Goal: Answer question/provide support

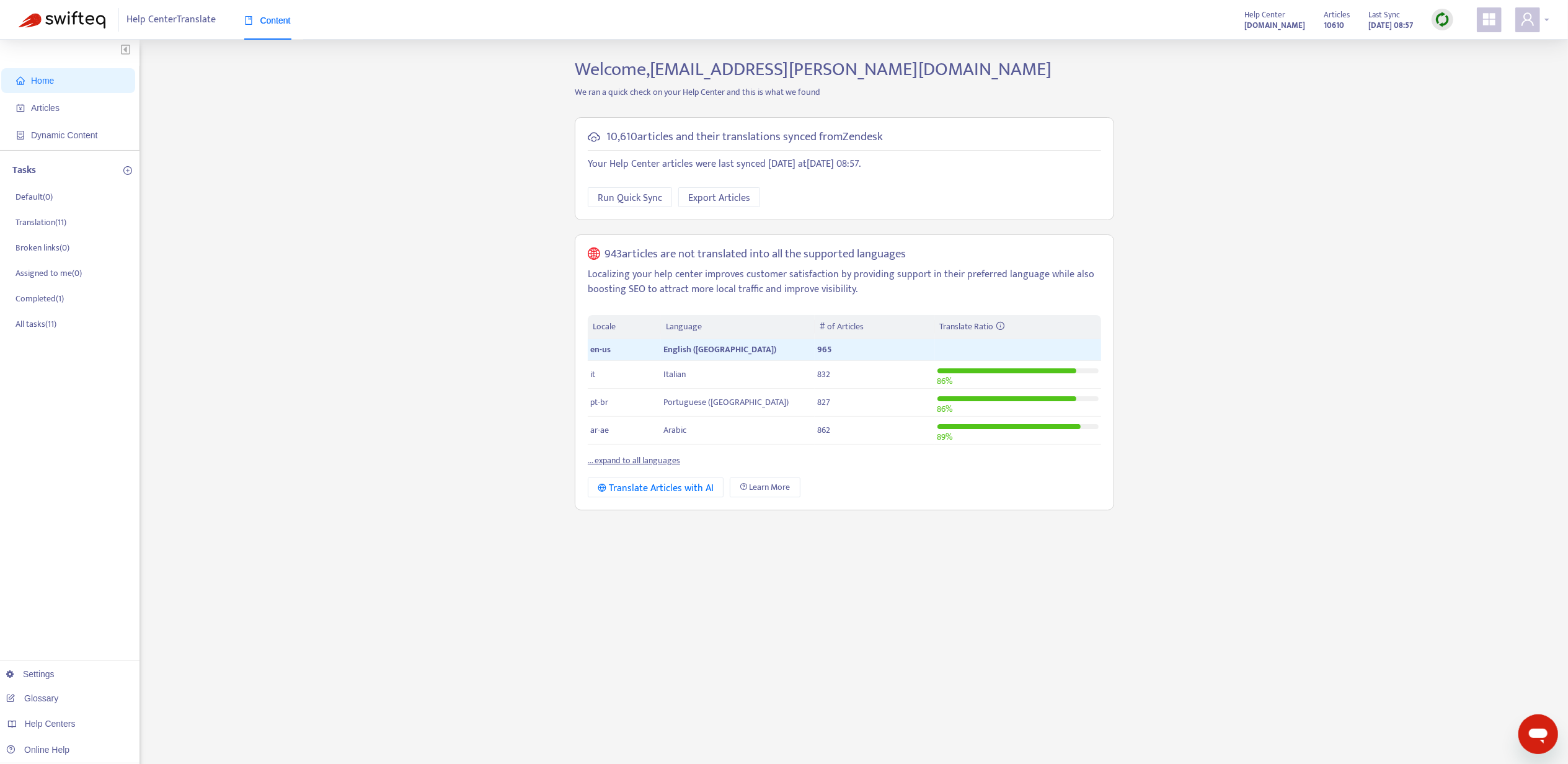
click at [1544, 26] on div at bounding box center [1532, 20] width 34 height 25
click at [1503, 115] on div "Help Centers" at bounding box center [1471, 125] width 189 height 20
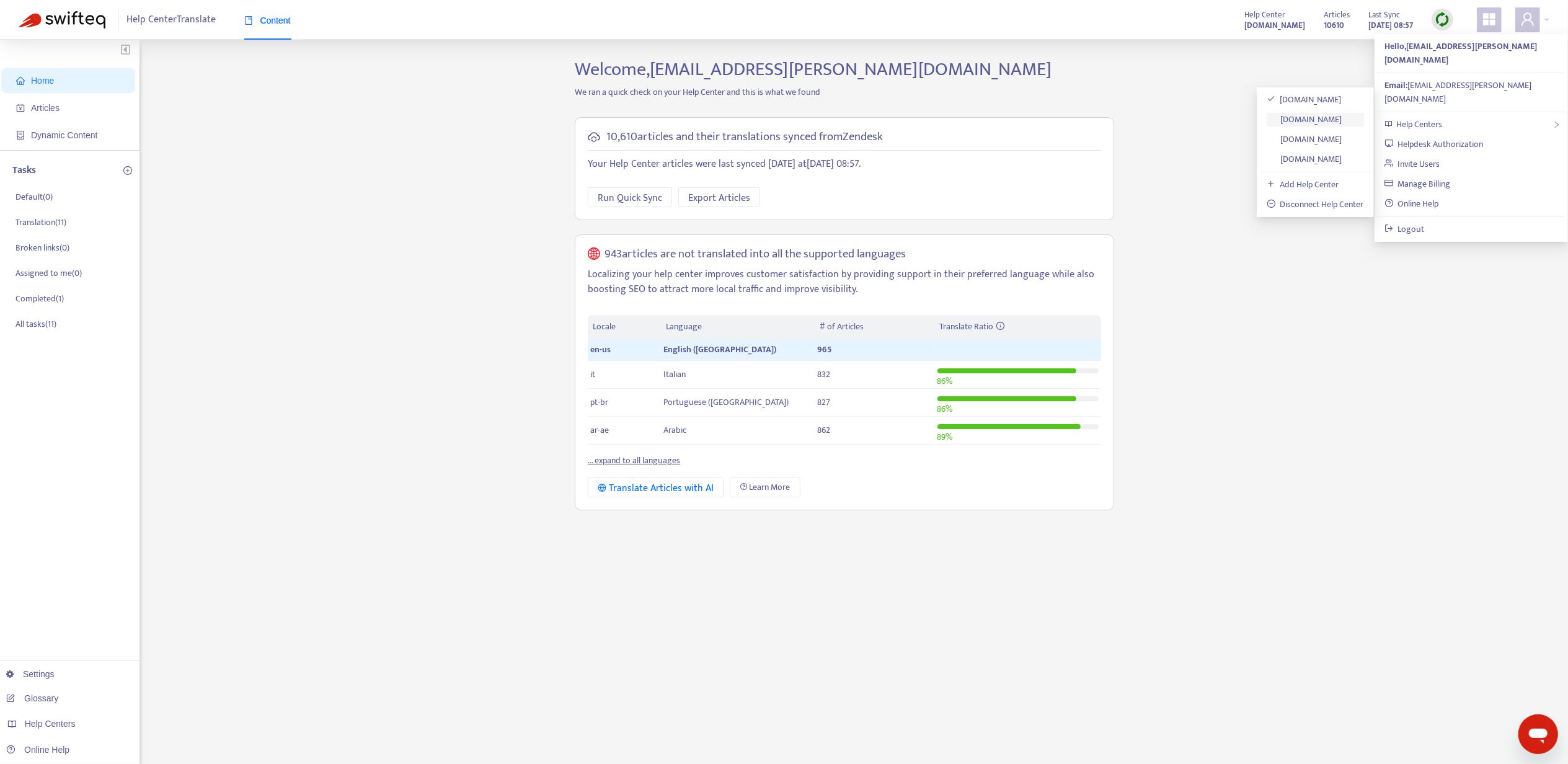
click at [1343, 117] on link "[DOMAIN_NAME]" at bounding box center [1304, 119] width 75 height 14
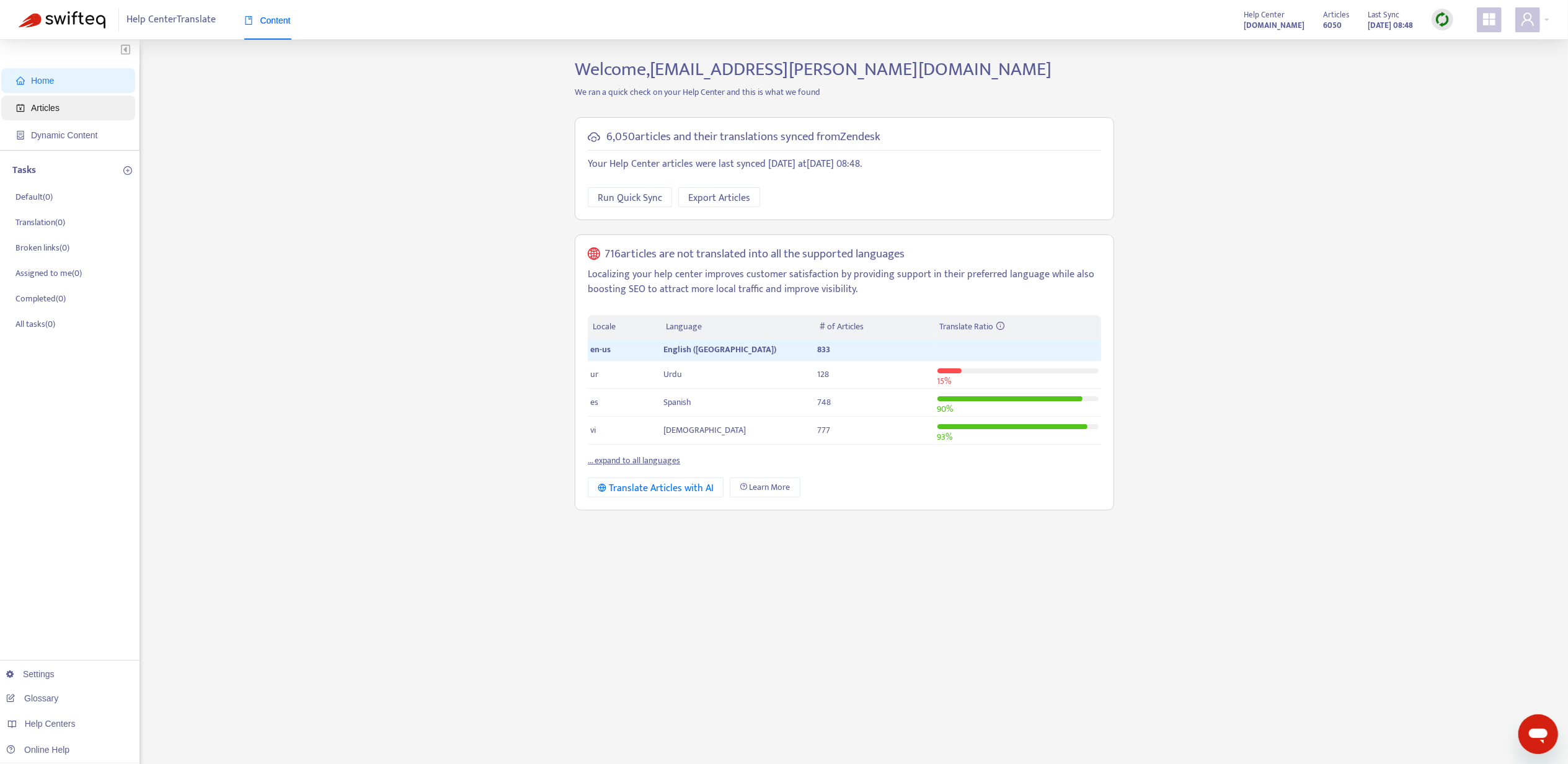
click at [55, 113] on span "Articles" at bounding box center [45, 108] width 29 height 10
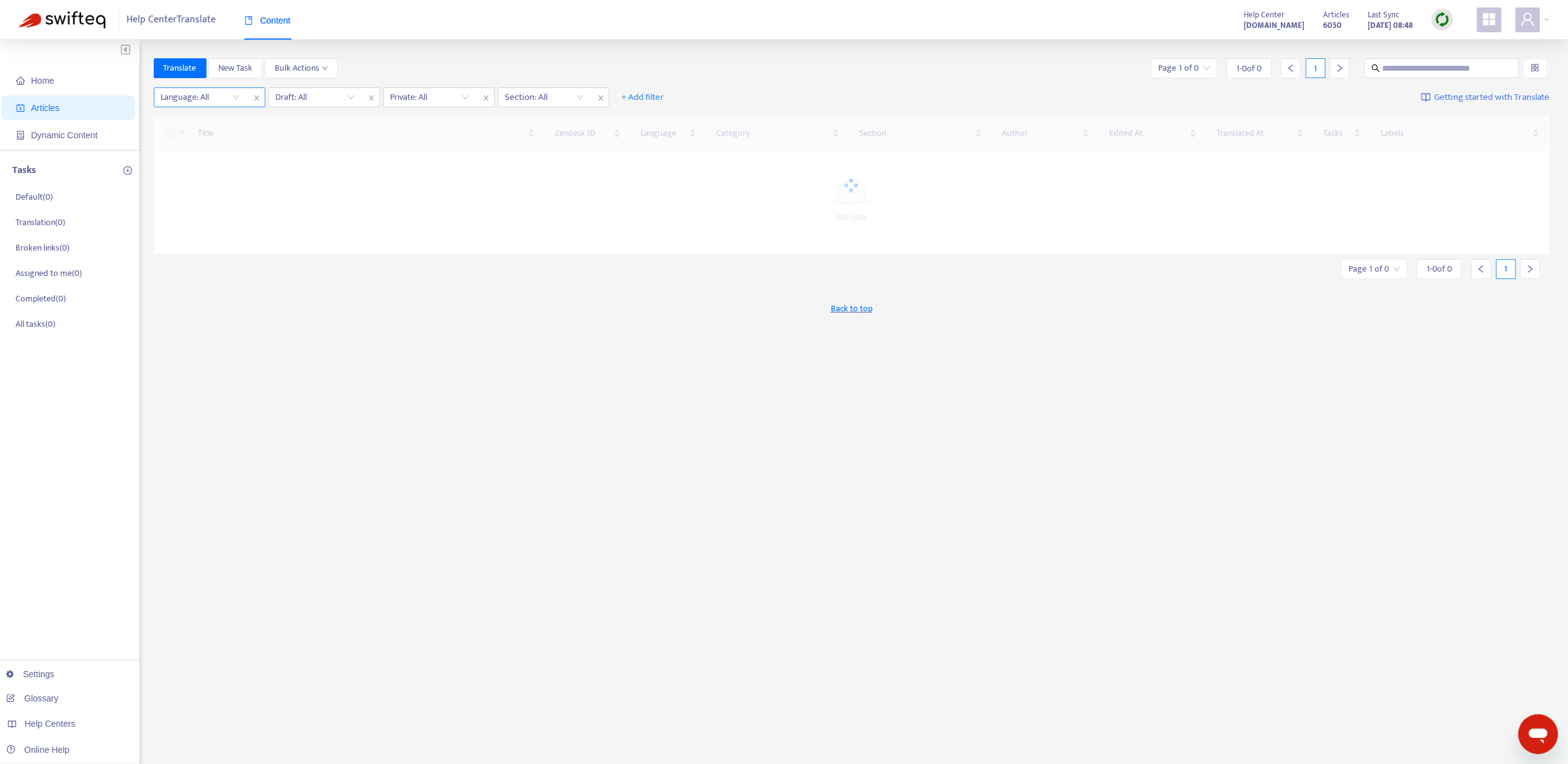
click at [227, 93] on div at bounding box center [194, 97] width 75 height 15
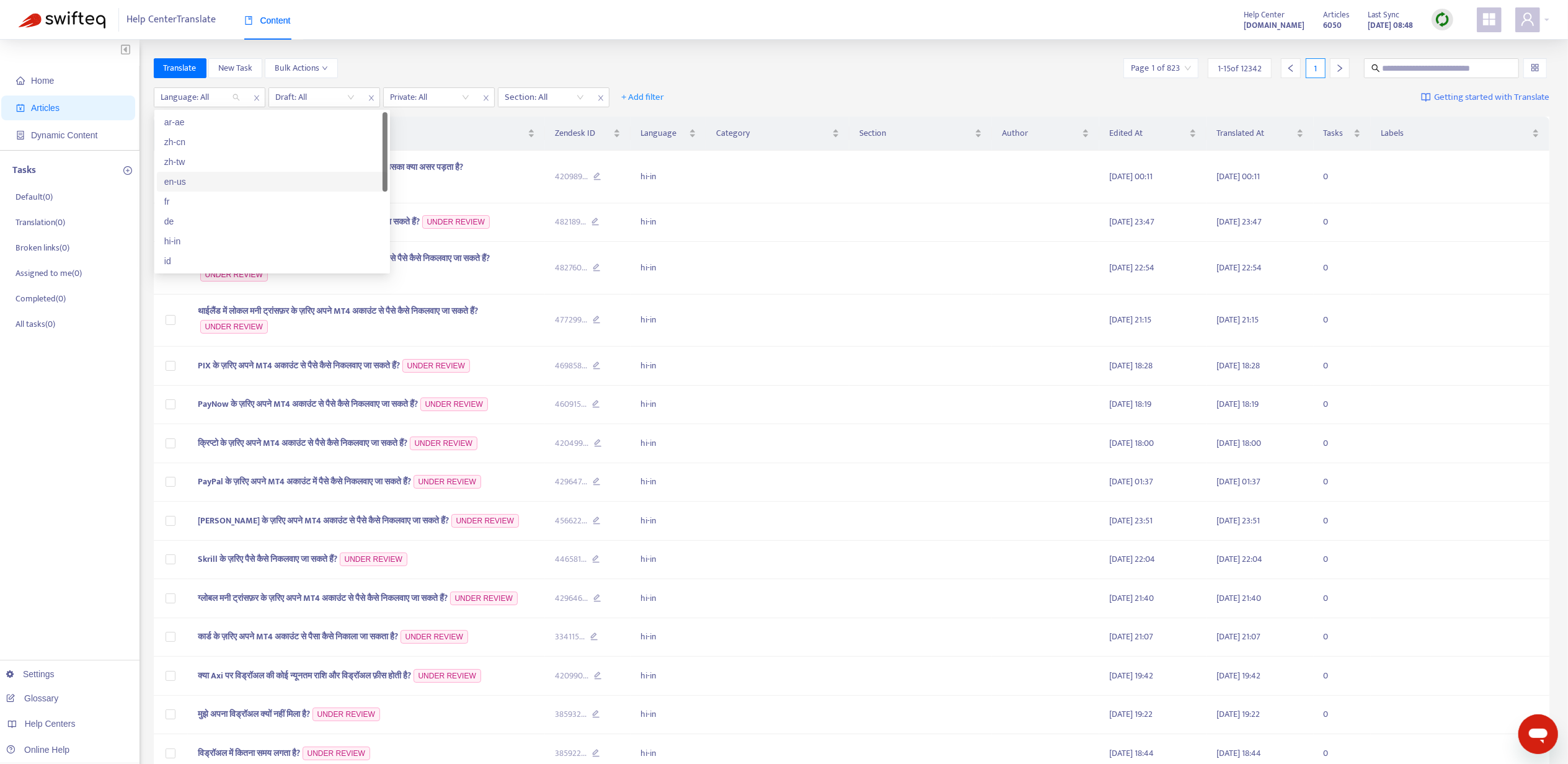
click at [207, 179] on div "en-us" at bounding box center [272, 182] width 216 height 14
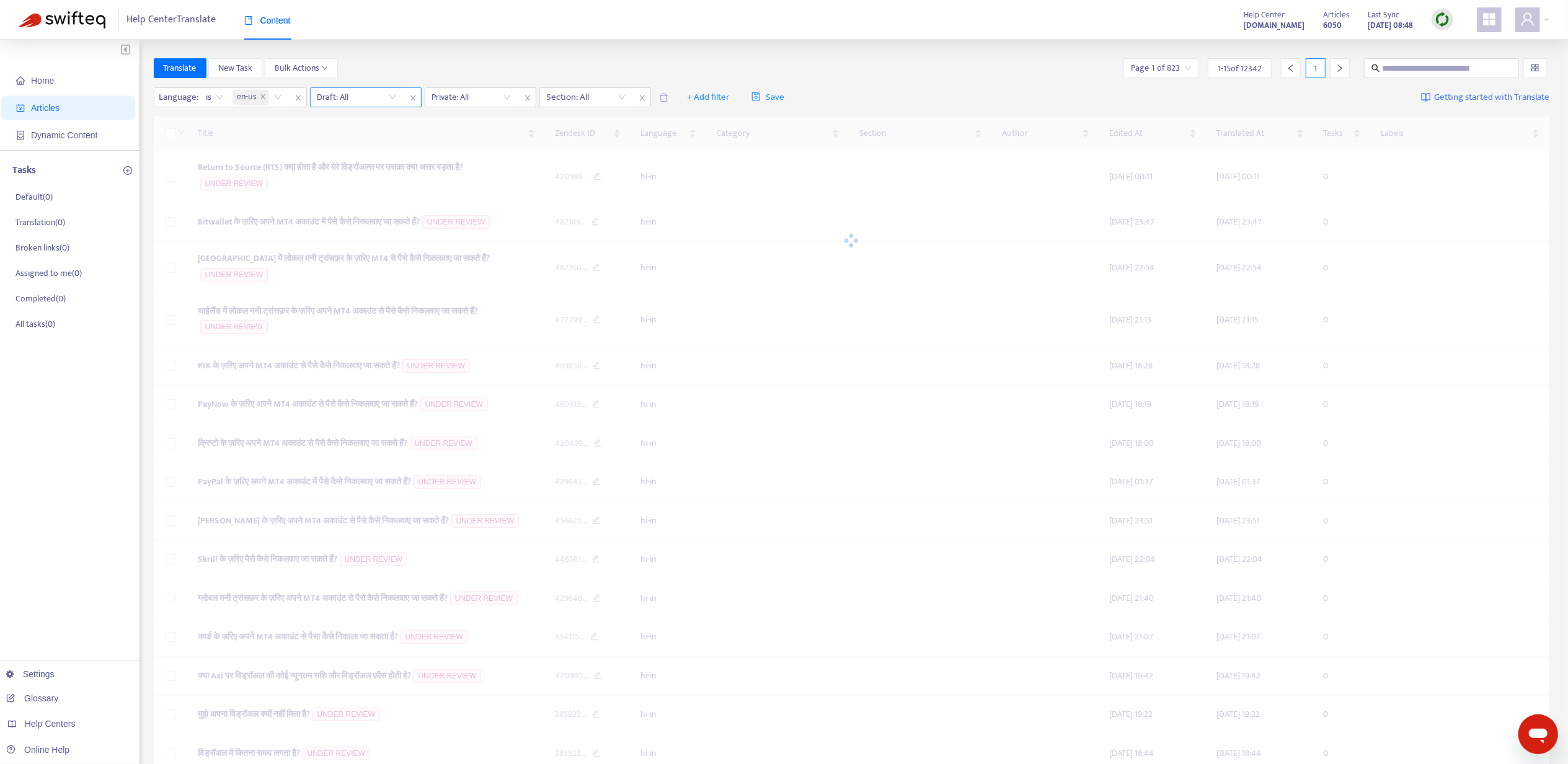
click at [362, 95] on input "search" at bounding box center [357, 97] width 78 height 19
click at [377, 166] on div "No" at bounding box center [429, 162] width 216 height 14
click at [487, 95] on input "search" at bounding box center [473, 97] width 78 height 19
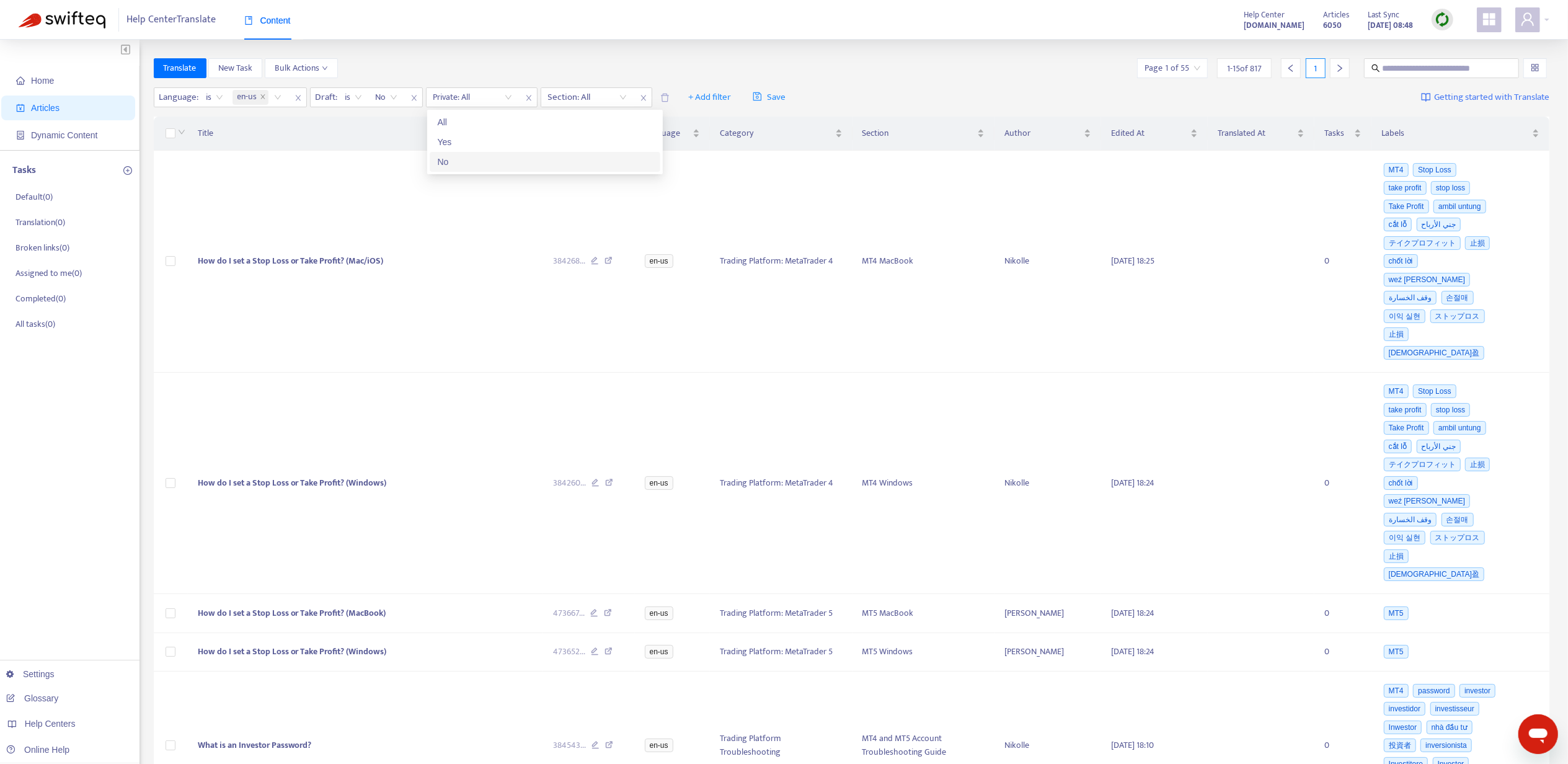
click at [494, 157] on div "No" at bounding box center [545, 162] width 216 height 14
click at [1424, 64] on input "text" at bounding box center [1442, 68] width 119 height 14
type input "**********"
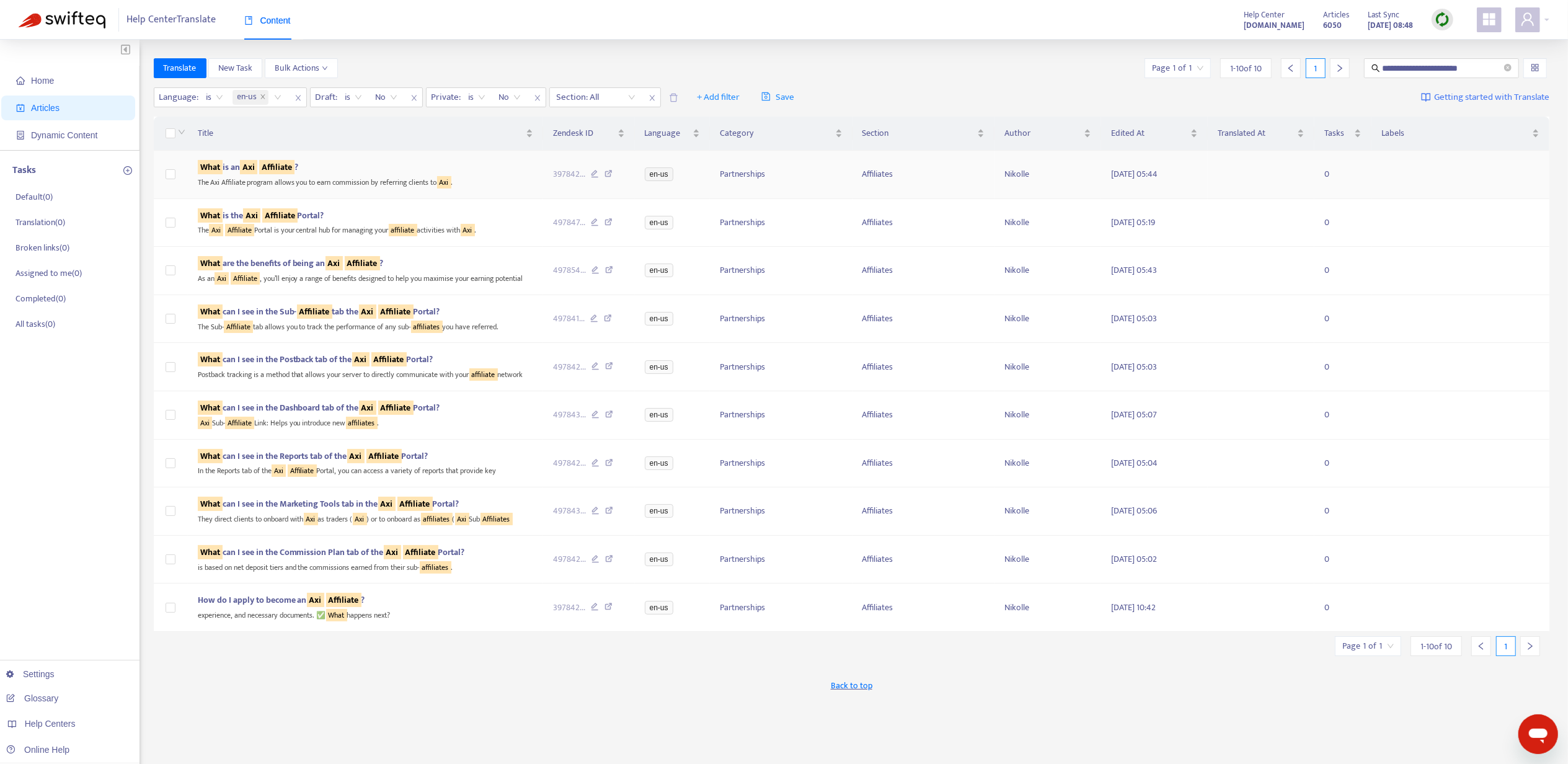
click at [290, 156] on td "What is an Axi Affiliate ? The Axi Affiliate program allows you to earn commiss…" at bounding box center [366, 175] width 356 height 49
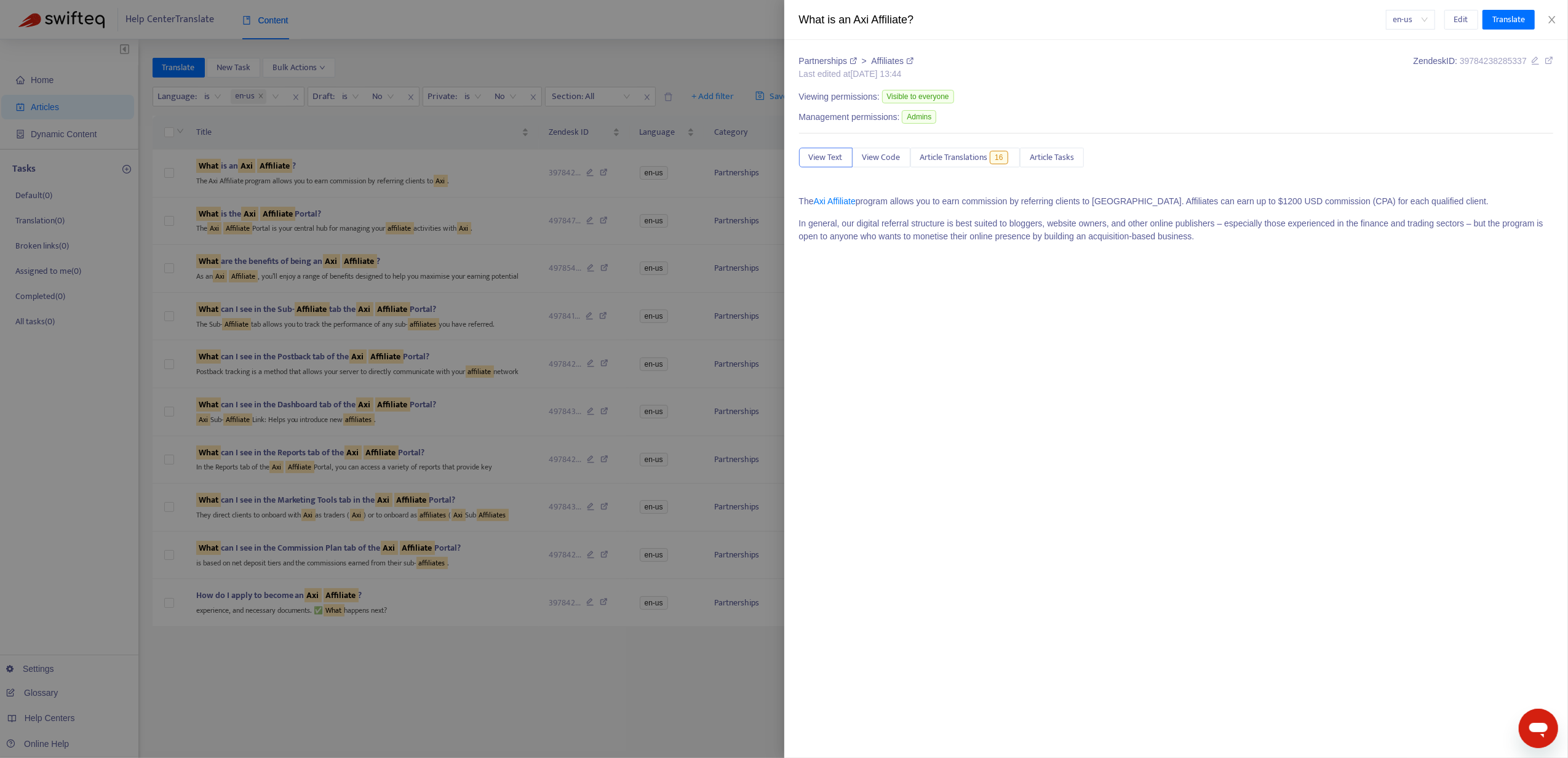
click at [985, 170] on div "Partnerships > Affiliates Last edited at 2025-08-14 13:44 Zendesk ID: 397842382…" at bounding box center [1176, 154] width 755 height 198
click at [985, 167] on button "Article Translations 16" at bounding box center [966, 158] width 110 height 20
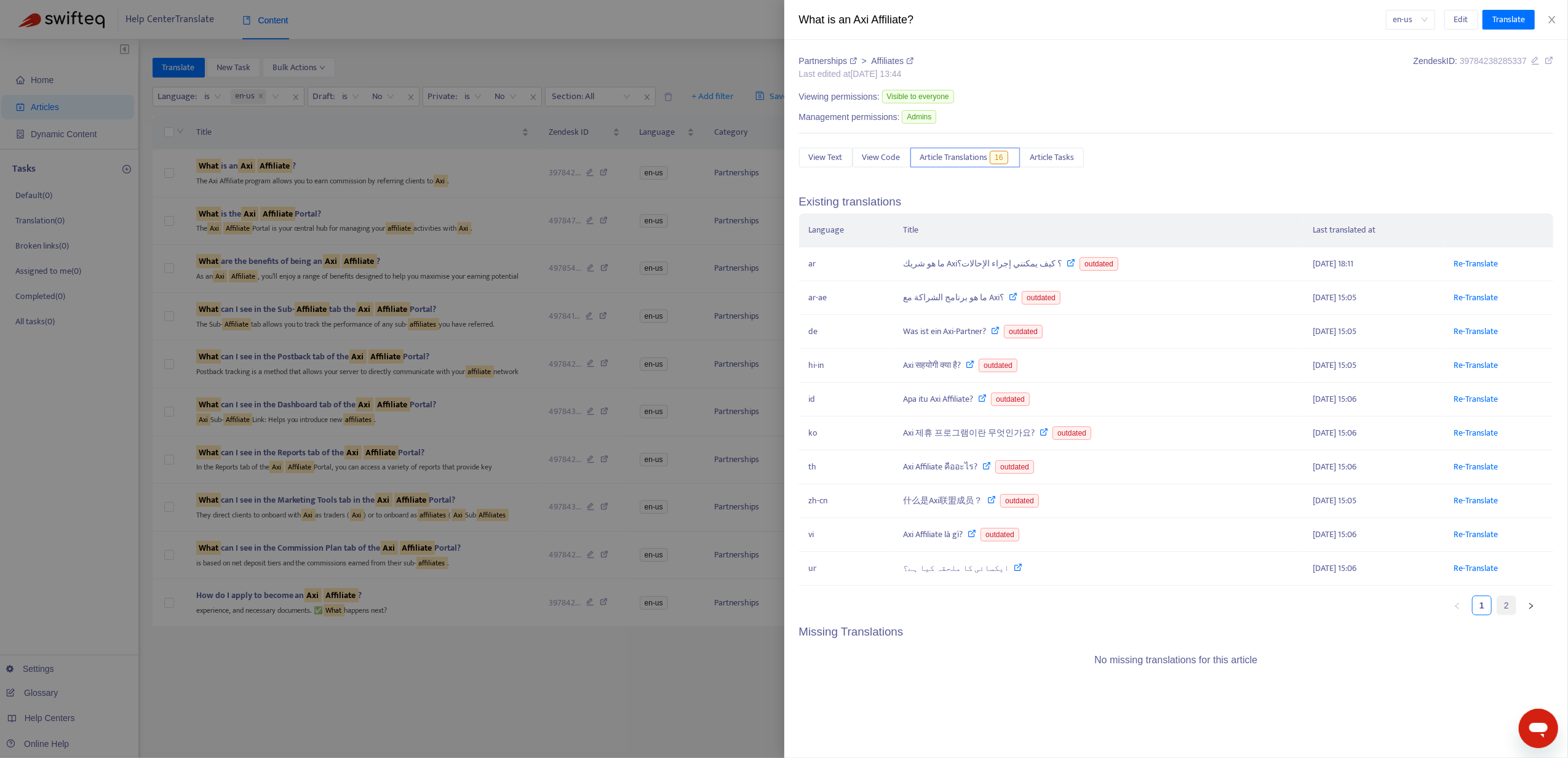
click at [1502, 614] on link "2" at bounding box center [1507, 605] width 19 height 19
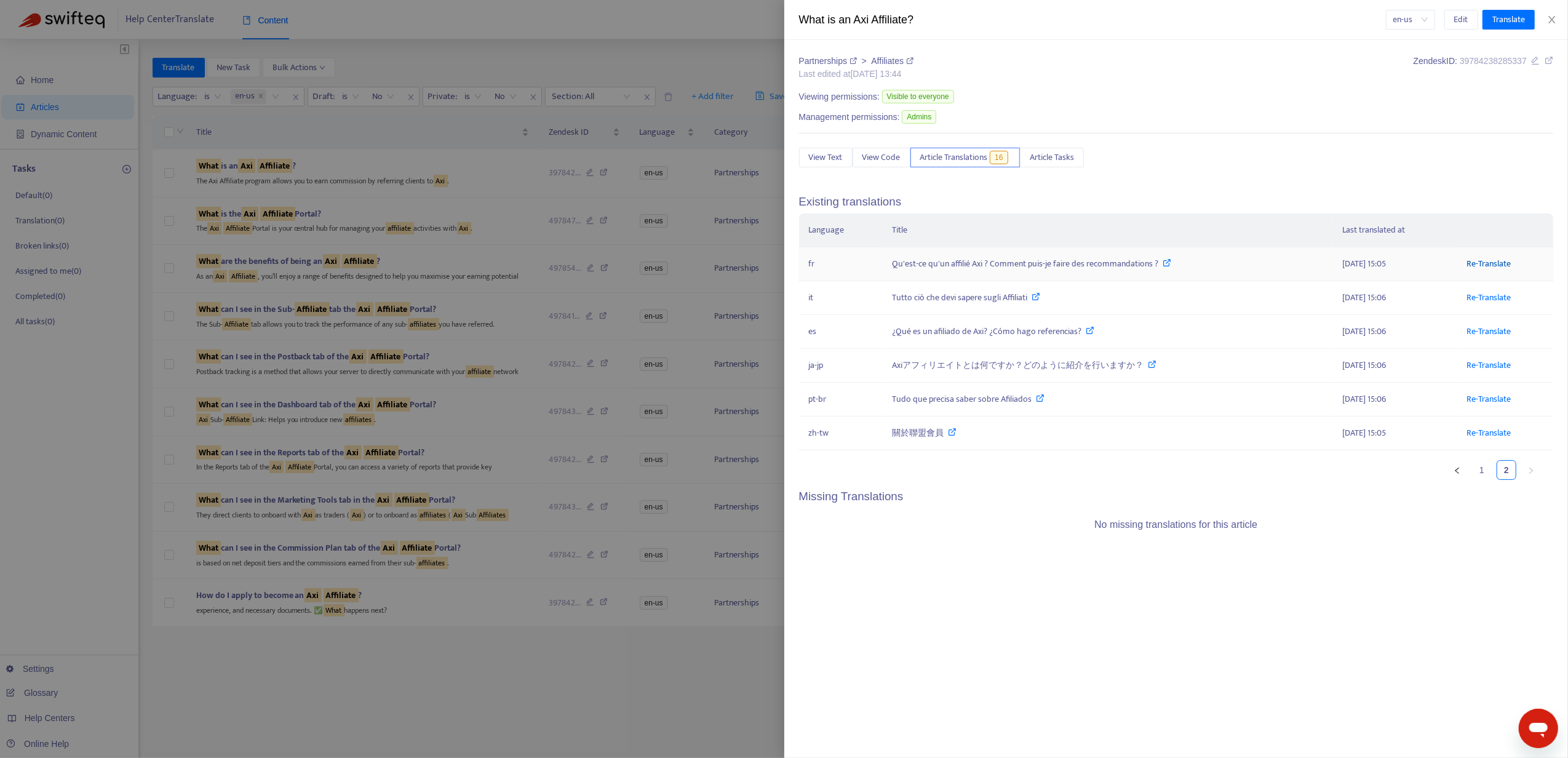
click at [1490, 258] on link "Re-Translate" at bounding box center [1489, 263] width 44 height 14
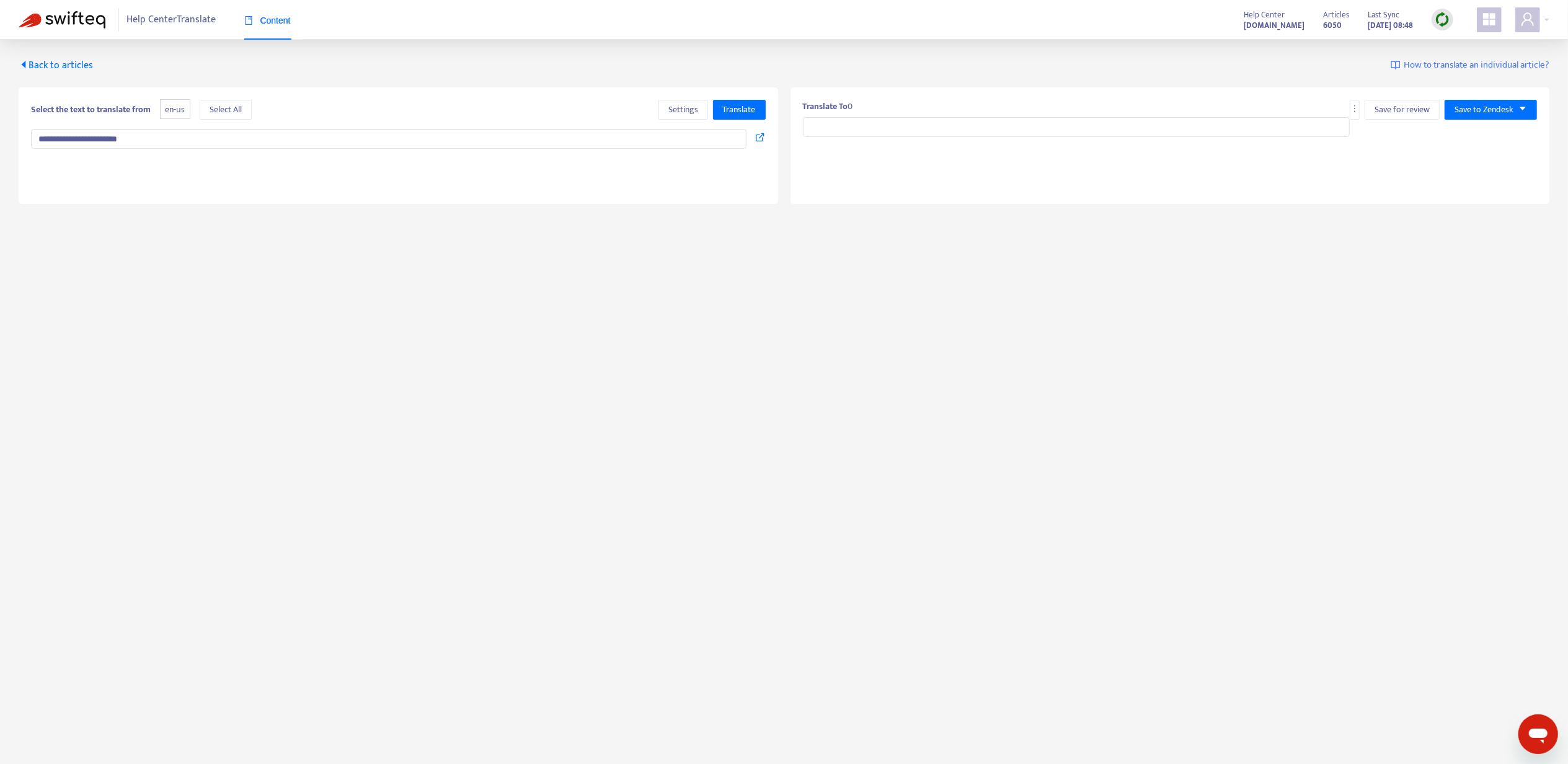
type input "**********"
type textarea "**********"
